Goal: Transaction & Acquisition: Purchase product/service

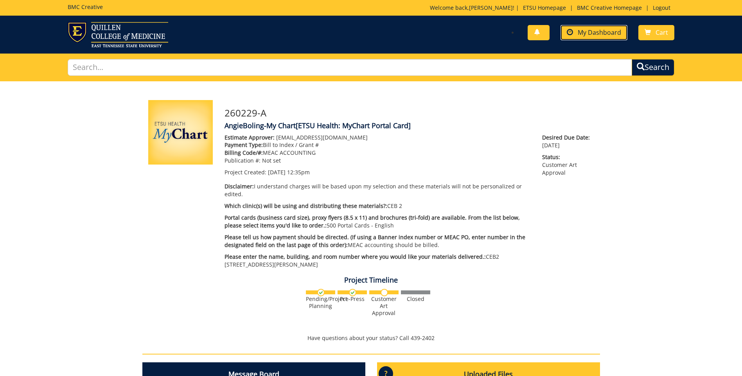
click at [586, 34] on span "My Dashboard" at bounding box center [599, 32] width 43 height 9
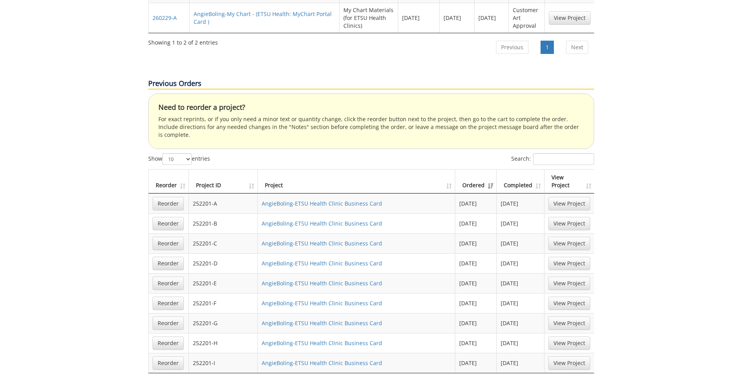
scroll to position [430, 0]
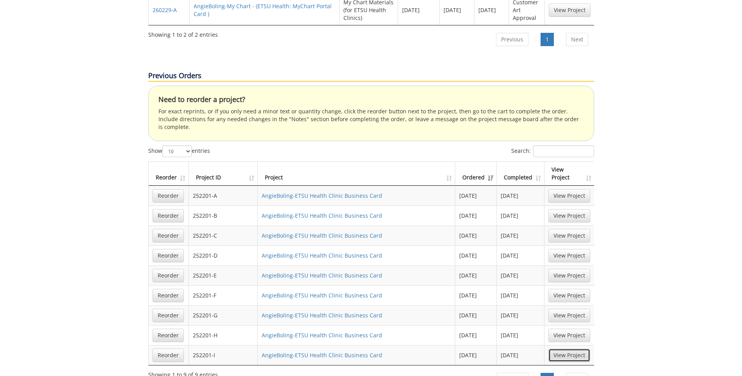
click at [556, 349] on link "View Project" at bounding box center [569, 355] width 42 height 13
click at [566, 329] on link "View Project" at bounding box center [569, 335] width 42 height 13
click at [580, 309] on link "View Project" at bounding box center [569, 315] width 42 height 13
click at [567, 269] on link "View Project" at bounding box center [569, 275] width 42 height 13
click at [571, 229] on link "View Project" at bounding box center [569, 235] width 42 height 13
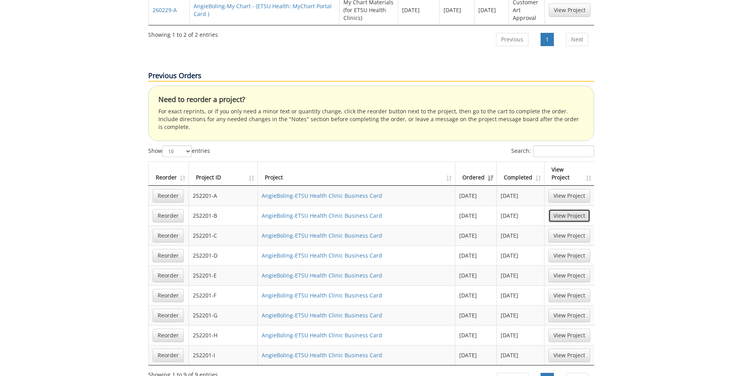
click at [572, 209] on link "View Project" at bounding box center [569, 215] width 42 height 13
click at [577, 189] on link "View Project" at bounding box center [569, 195] width 42 height 13
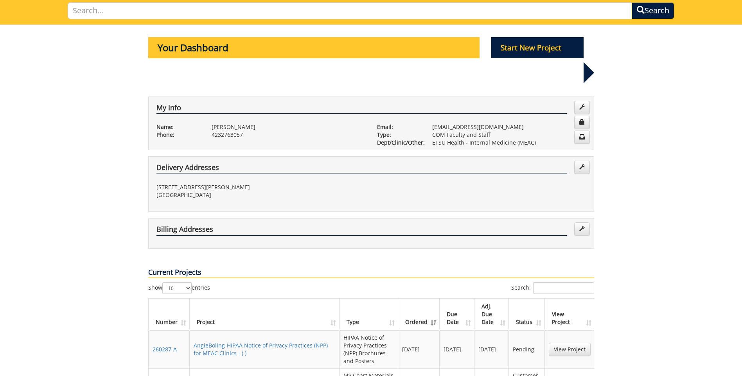
scroll to position [39, 0]
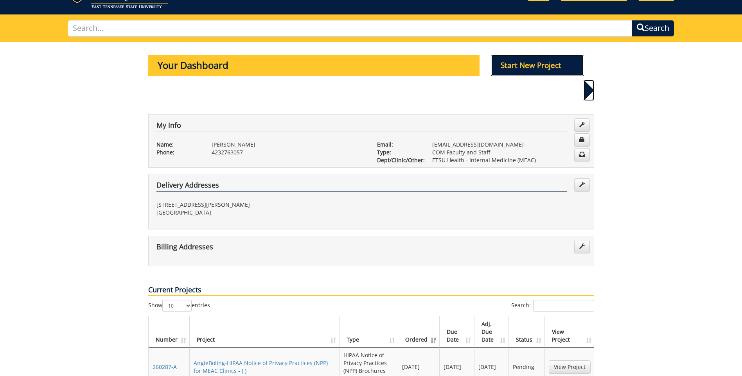
click at [508, 67] on p "Start New Project" at bounding box center [537, 65] width 92 height 21
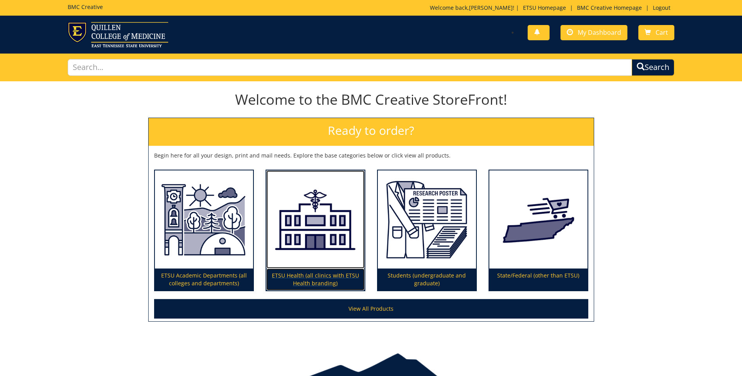
click at [317, 277] on p "ETSU Health (all clinics with ETSU Health branding)" at bounding box center [315, 280] width 98 height 22
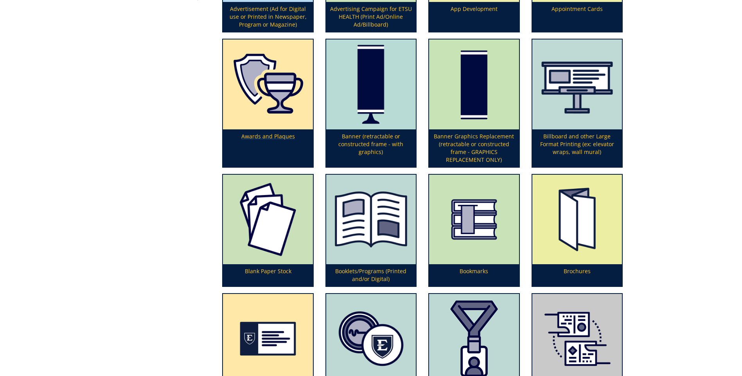
scroll to position [274, 0]
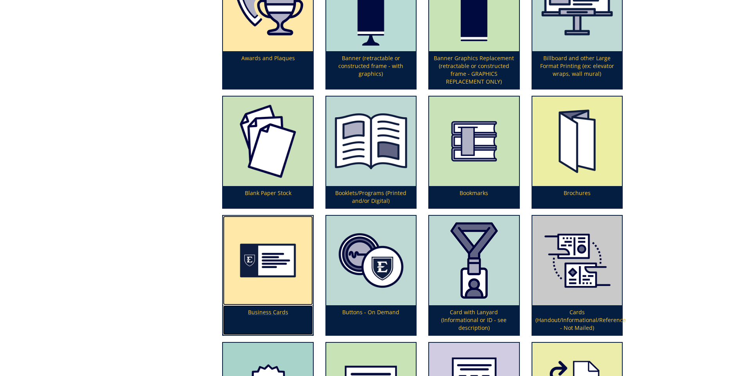
click at [266, 312] on p "Business Cards" at bounding box center [268, 320] width 90 height 30
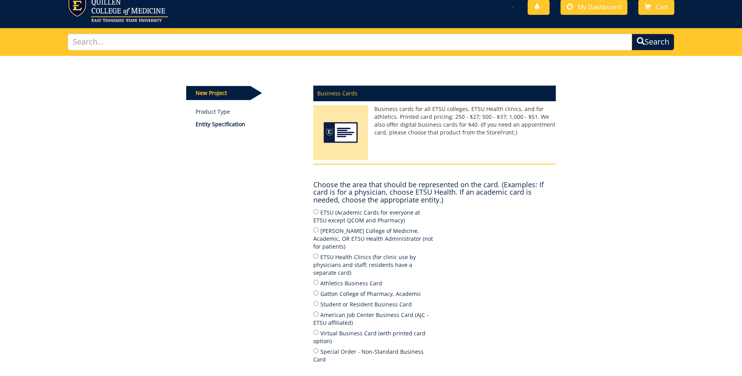
scroll to position [39, 0]
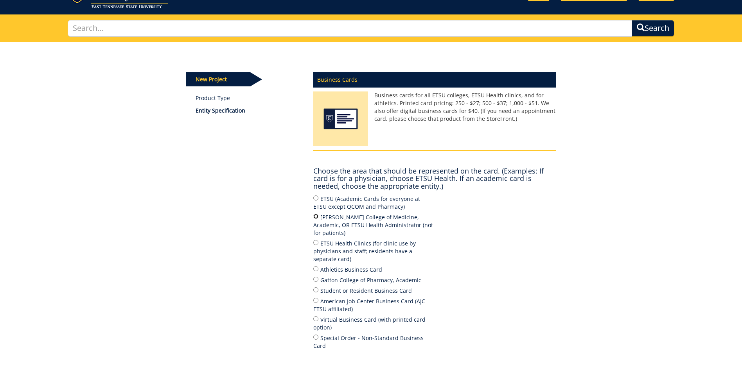
click at [316, 217] on input "[PERSON_NAME] College of Medicine, Academic, OR ETSU Health Administrator (not …" at bounding box center [315, 216] width 5 height 5
radio input "true"
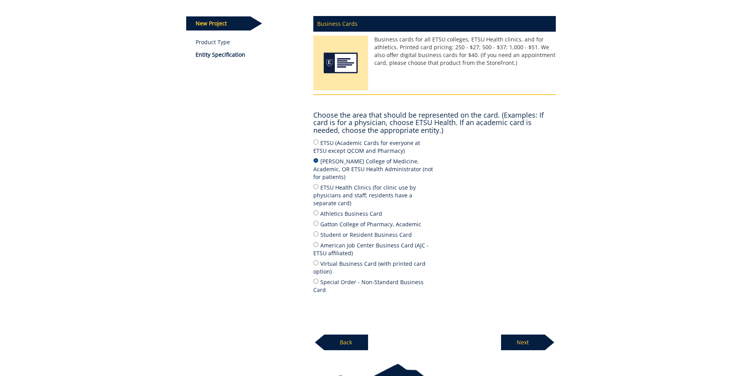
scroll to position [117, 0]
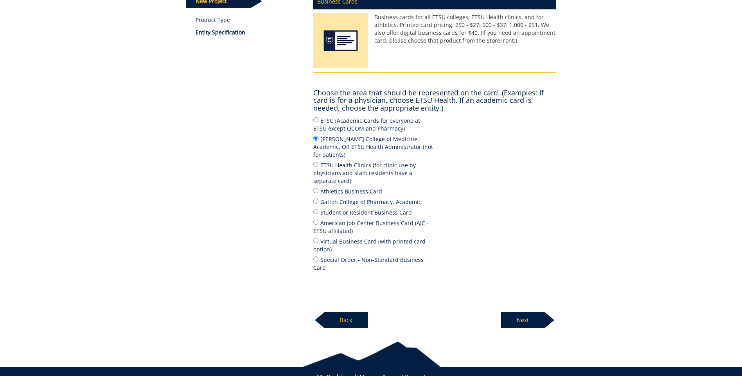
click at [520, 313] on p "Next" at bounding box center [523, 321] width 44 height 16
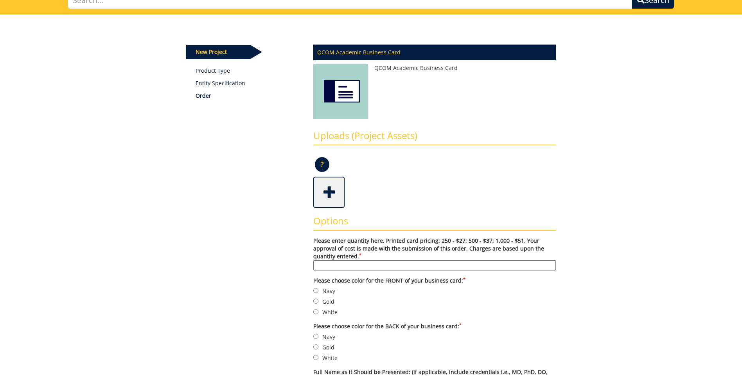
scroll to position [78, 0]
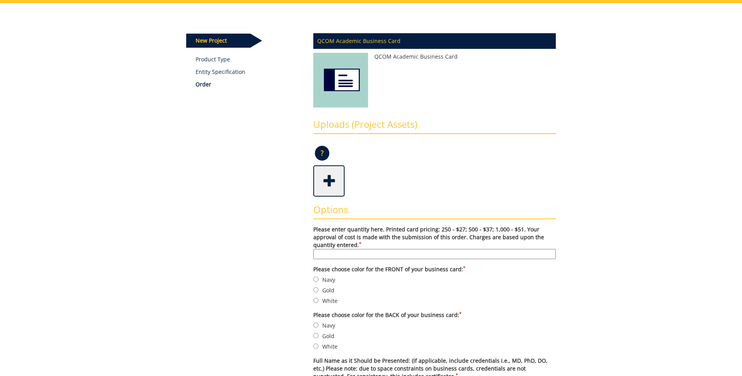
click at [347, 254] on input "Please enter quantity here. Printed card pricing: 250 - $27; 500 - $37; 1,000 -…" at bounding box center [434, 254] width 243 height 10
type input "250"
click at [373, 286] on label "Gold" at bounding box center [434, 290] width 243 height 9
click at [318, 287] on input "Gold" at bounding box center [315, 289] width 5 height 5
radio input "true"
